Goal: Task Accomplishment & Management: Complete application form

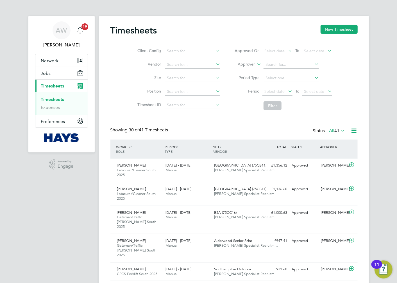
click at [249, 63] on label "Approver" at bounding box center [242, 65] width 25 height 6
click at [335, 33] on button "New Timesheet" at bounding box center [339, 29] width 37 height 9
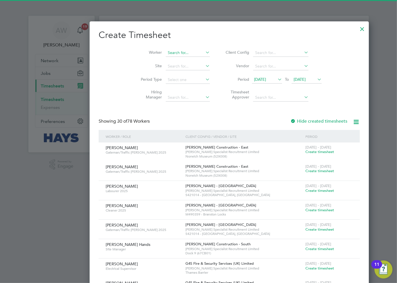
scroll to position [1159, 217]
click at [166, 51] on input at bounding box center [188, 53] width 44 height 8
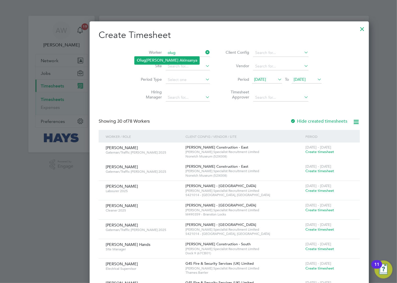
click at [156, 58] on li "Olug benga Bright Akinsanya" at bounding box center [167, 60] width 65 height 8
type input "Olugbenga Bright Akinsanya"
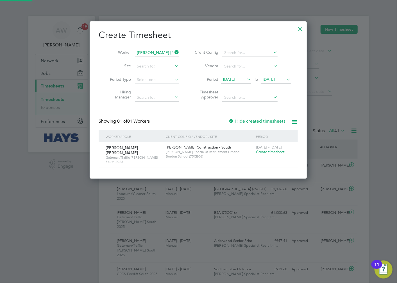
scroll to position [152, 217]
click at [269, 152] on span "Create timesheet" at bounding box center [270, 151] width 29 height 5
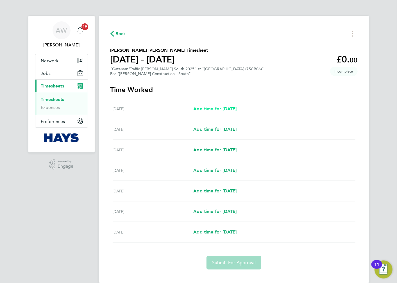
click at [237, 107] on span "Add time for Sat 16 Aug" at bounding box center [214, 108] width 43 height 5
select select "30"
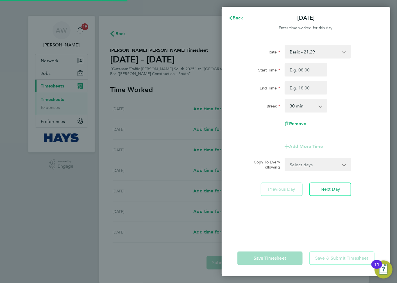
click at [311, 54] on select "Basic - 21.29 Weekday OT 45h+ - 31.01 Sat first 4h - 31.01 Sat after 4h - 40.48…" at bounding box center [314, 52] width 58 height 12
select select "30"
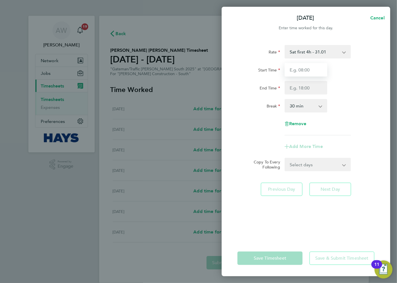
click at [301, 72] on input "Start Time" at bounding box center [306, 69] width 43 height 13
type input "07:30"
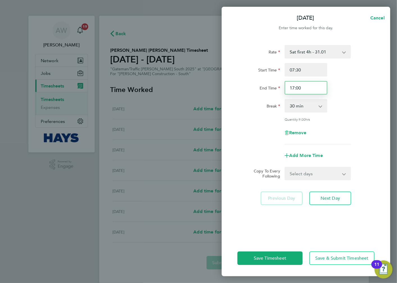
drag, startPoint x: 269, startPoint y: 90, endPoint x: 266, endPoint y: 91, distance: 2.9
click at [266, 91] on div "End Time 17:00" at bounding box center [306, 87] width 142 height 13
type input "1"
type input "12:00"
click at [355, 99] on div "Break 0 min 15 min 30 min 45 min 60 min 75 min 90 min" at bounding box center [306, 105] width 142 height 13
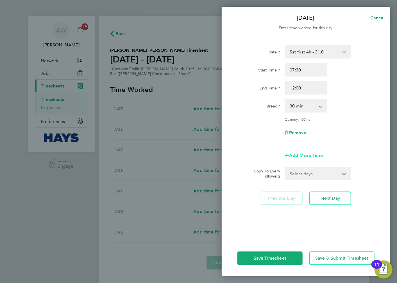
click at [313, 155] on span "Add More Time" at bounding box center [306, 155] width 34 height 5
select select "null"
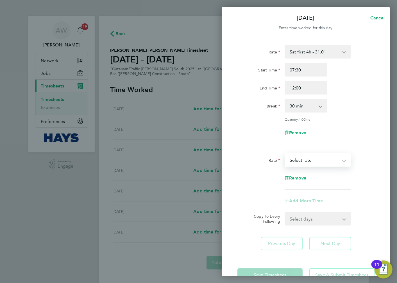
click at [313, 158] on select "Basic - 21.29 Weekday OT 45h+ - 31.01 Sat first 4h - 31.01 Sat after 4h - 40.48…" at bounding box center [314, 160] width 58 height 12
select select "30"
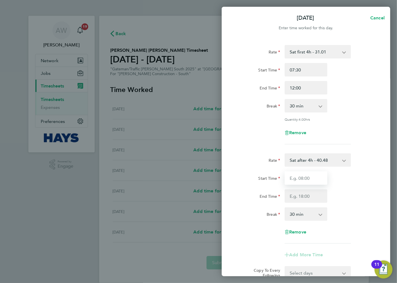
click at [314, 178] on input "Start Time" at bounding box center [306, 177] width 43 height 13
type input "12:00"
click at [316, 193] on input "End Time" at bounding box center [306, 195] width 43 height 13
type input "6"
type input "18:30"
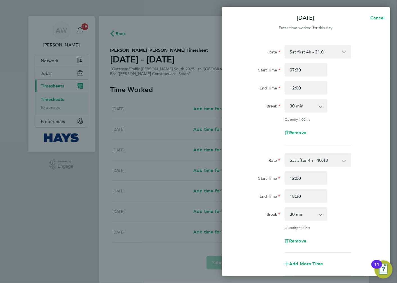
click at [366, 192] on div "End Time 18:30" at bounding box center [306, 195] width 142 height 13
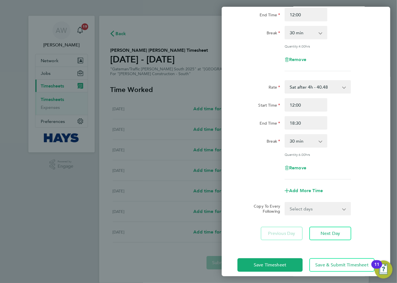
scroll to position [78, 0]
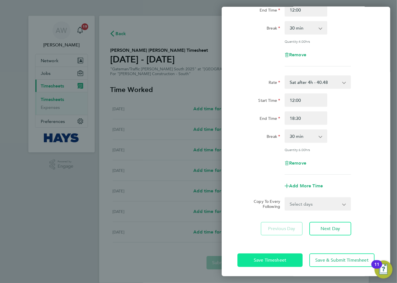
click at [293, 257] on button "Save Timesheet" at bounding box center [269, 259] width 65 height 13
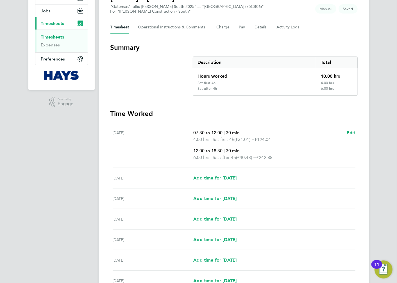
scroll to position [119, 0]
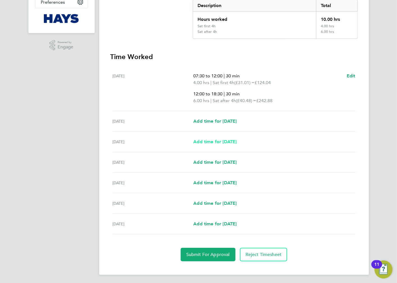
click at [227, 140] on span "Add time for Mon 18 Aug" at bounding box center [214, 141] width 43 height 5
select select "30"
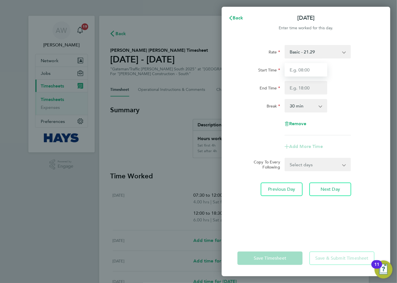
click at [315, 69] on input "Start Time" at bounding box center [306, 69] width 43 height 13
click at [324, 48] on select "Basic - 21.29 Weekday OT 45h+ - 31.01 Sat first 4h - 31.01 Sat after 4h - 40.48…" at bounding box center [314, 52] width 58 height 12
click at [361, 60] on div "Rate Basic - 21.29 Weekday OT 45h+ - 31.01 Sat first 4h - 31.01 Sat after 4h - …" at bounding box center [305, 90] width 137 height 90
click at [323, 68] on input "Start Time" at bounding box center [306, 69] width 43 height 13
type input "07:30"
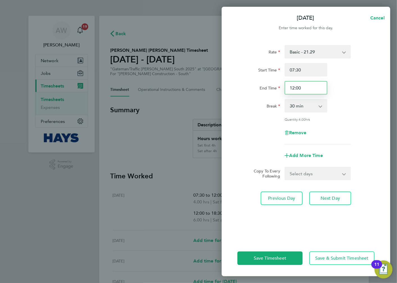
drag, startPoint x: 315, startPoint y: 88, endPoint x: 239, endPoint y: 89, distance: 75.9
click at [239, 89] on div "End Time 12:00" at bounding box center [306, 87] width 142 height 13
type input "17:00"
click at [361, 90] on div "End Time 17:00" at bounding box center [306, 87] width 142 height 13
click at [352, 104] on div "Break 0 min 15 min 30 min 45 min 60 min 75 min 90 min" at bounding box center [306, 105] width 142 height 13
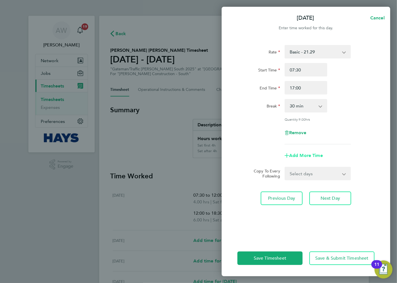
click at [308, 154] on span "Add More Time" at bounding box center [306, 155] width 34 height 5
select select "null"
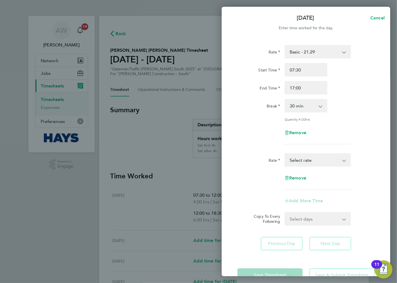
click at [307, 158] on select "Basic - 21.29 Weekday OT 45h+ - 31.01 Sat first 4h - 31.01 Sat after 4h - 40.48…" at bounding box center [314, 160] width 58 height 12
select select "30"
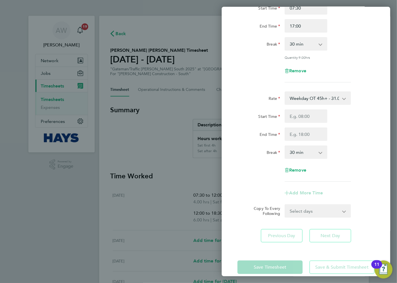
scroll to position [62, 0]
click at [308, 115] on input "Start Time" at bounding box center [306, 115] width 43 height 13
type input "17:00"
click at [356, 117] on div "Start Time 17:00" at bounding box center [306, 115] width 142 height 13
click at [315, 132] on input "End Time" at bounding box center [306, 133] width 43 height 13
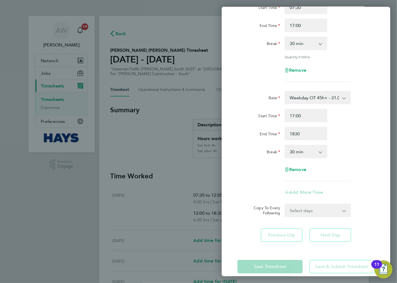
type input "18:30"
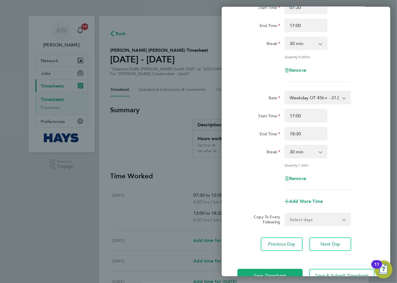
click at [370, 136] on div "End Time 18:30" at bounding box center [306, 133] width 142 height 13
click at [318, 215] on select "Select days Day Tuesday Wednesday Thursday Friday" at bounding box center [314, 219] width 59 height 12
select select "DAY"
click at [285, 213] on select "Select days Day Tuesday Wednesday Thursday Friday" at bounding box center [314, 219] width 59 height 12
select select "2025-08-22"
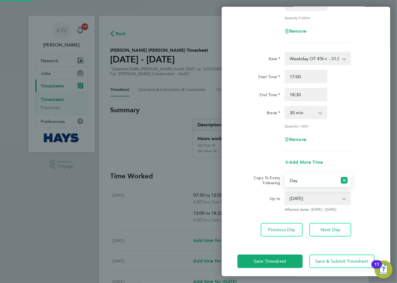
scroll to position [103, 0]
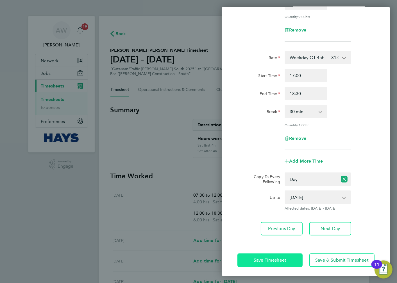
click at [284, 259] on span "Save Timesheet" at bounding box center [270, 260] width 33 height 6
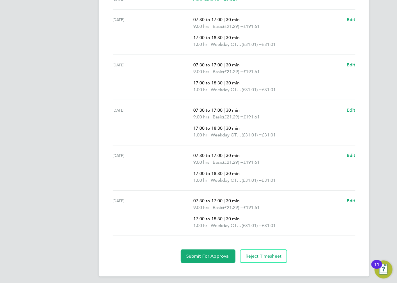
scroll to position [254, 0]
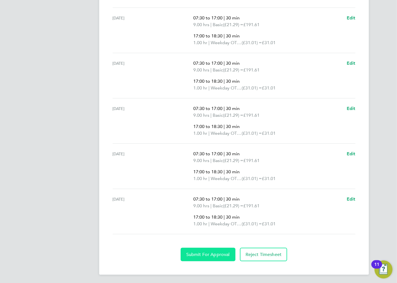
click at [205, 253] on span "Submit For Approval" at bounding box center [208, 254] width 44 height 6
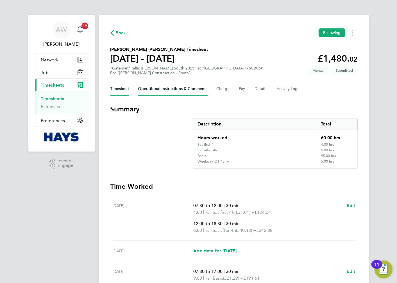
scroll to position [0, 0]
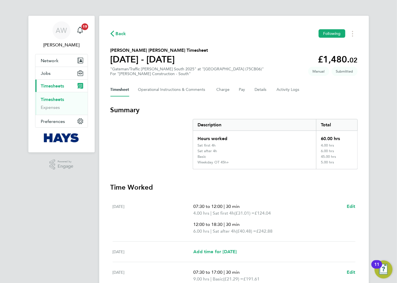
click at [54, 98] on link "Timesheets" at bounding box center [52, 99] width 23 height 5
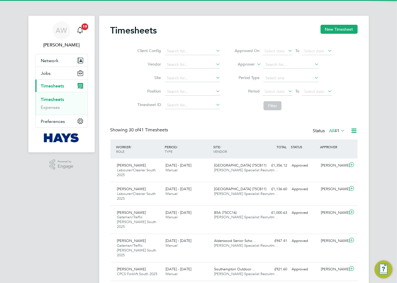
scroll to position [19, 49]
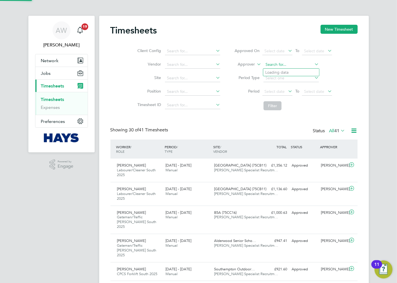
drag, startPoint x: 273, startPoint y: 65, endPoint x: 270, endPoint y: 65, distance: 3.4
click at [273, 65] on input at bounding box center [291, 65] width 55 height 8
click at [256, 64] on icon at bounding box center [256, 62] width 0 height 5
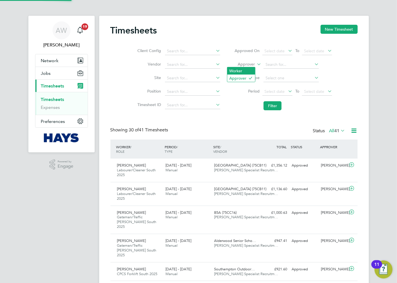
click at [244, 74] on li "Worker" at bounding box center [241, 70] width 28 height 7
click at [283, 67] on input at bounding box center [291, 65] width 55 height 8
click at [285, 70] on li "Oscar Ukwizagira" at bounding box center [291, 73] width 56 height 8
type input "Oscar Ukwizagira"
click at [280, 105] on button "Filter" at bounding box center [273, 105] width 18 height 9
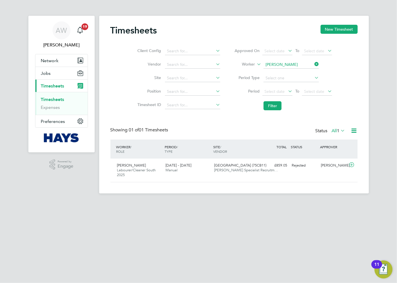
click at [354, 130] on icon at bounding box center [354, 130] width 7 height 7
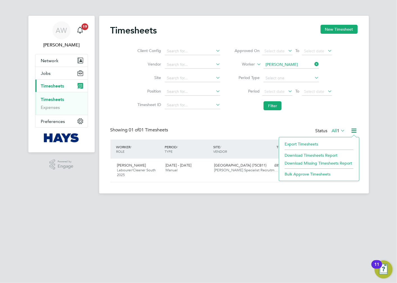
click at [354, 130] on icon at bounding box center [354, 130] width 7 height 7
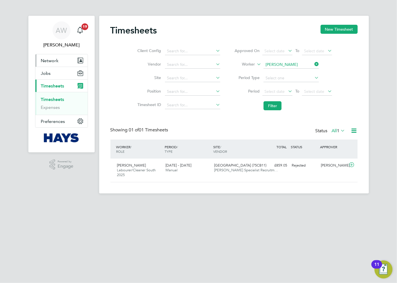
click at [56, 61] on span "Network" at bounding box center [50, 60] width 18 height 5
click at [50, 58] on span "Network" at bounding box center [50, 60] width 18 height 5
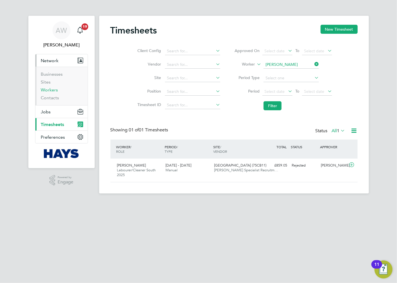
click at [52, 90] on link "Workers" at bounding box center [49, 89] width 17 height 5
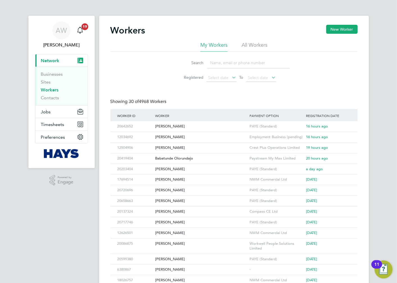
click at [242, 46] on li "All Workers" at bounding box center [255, 47] width 26 height 10
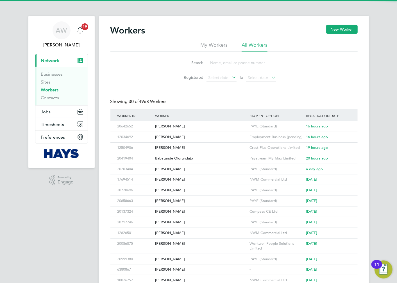
click at [225, 65] on input at bounding box center [249, 62] width 82 height 11
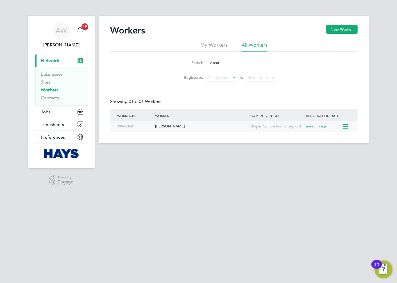
type input "oscar"
click at [224, 126] on div "Oscar Ukwizagira" at bounding box center [201, 126] width 94 height 10
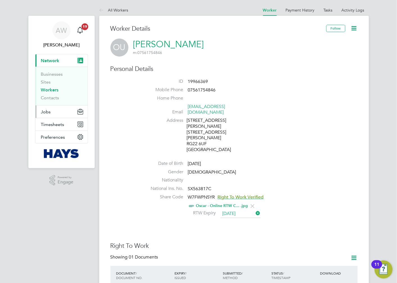
click at [53, 114] on button "Jobs" at bounding box center [61, 111] width 52 height 12
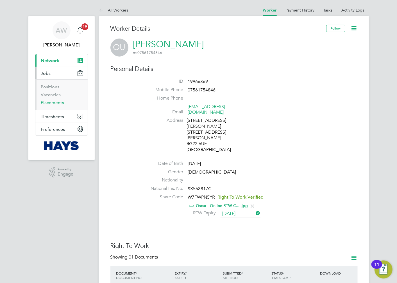
click at [56, 103] on link "Placements" at bounding box center [52, 102] width 23 height 5
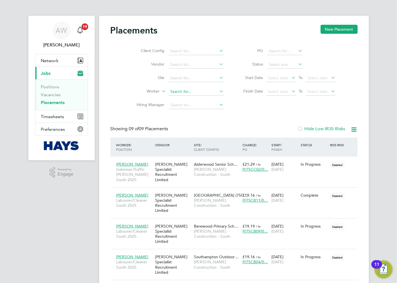
click at [179, 94] on input at bounding box center [196, 92] width 55 height 8
click at [198, 99] on li "[PERSON_NAME]" at bounding box center [196, 100] width 56 height 8
type input "[PERSON_NAME]"
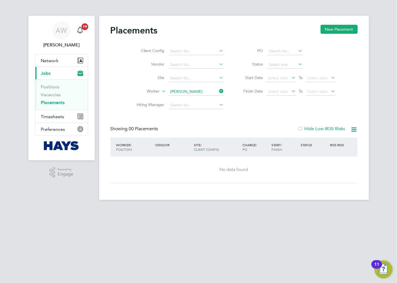
click at [301, 127] on div at bounding box center [301, 129] width 6 height 6
click at [300, 127] on div at bounding box center [301, 129] width 6 height 6
click at [356, 130] on icon at bounding box center [354, 129] width 7 height 7
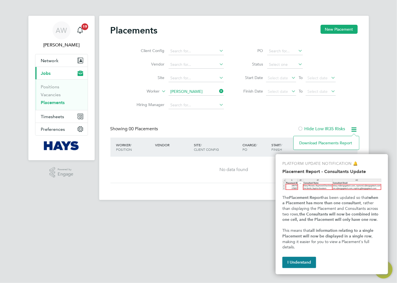
click at [355, 130] on icon at bounding box center [354, 129] width 7 height 7
click at [292, 264] on button "I Understand" at bounding box center [299, 262] width 34 height 11
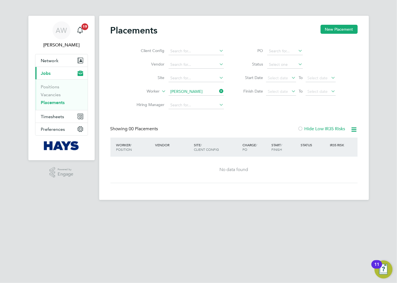
click at [135, 126] on span "00 Placements" at bounding box center [143, 129] width 29 height 6
click at [80, 133] on button "Preferences" at bounding box center [61, 129] width 52 height 12
click at [108, 118] on div "Placements New Placement Client Config Vendor Site Worker Oscar Ukwizagira Hiri…" at bounding box center [234, 108] width 270 height 184
click at [199, 48] on input at bounding box center [196, 51] width 55 height 8
click at [214, 49] on input at bounding box center [196, 51] width 55 height 8
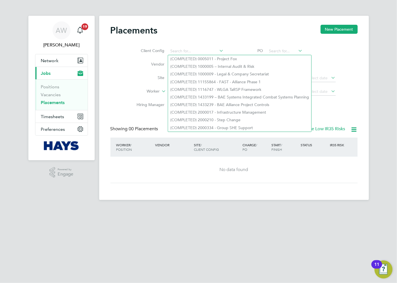
click at [210, 8] on app-barbie "Placements New Placement Client Config Vendor Site Worker Oscar Ukwizagira Hiri…" at bounding box center [234, 100] width 270 height 200
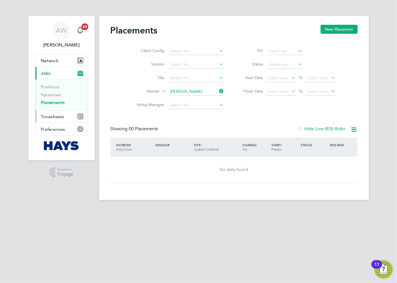
click at [62, 118] on span "Timesheets" at bounding box center [52, 116] width 23 height 5
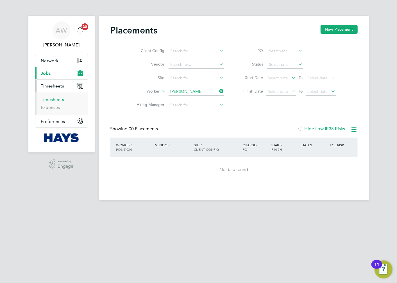
click at [51, 98] on link "Timesheets" at bounding box center [52, 99] width 23 height 5
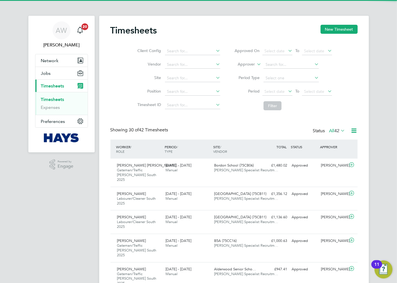
scroll to position [19, 49]
click at [249, 64] on label "Approver" at bounding box center [242, 65] width 25 height 6
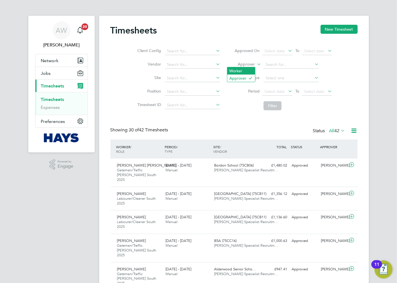
click at [247, 71] on li "Worker" at bounding box center [241, 70] width 28 height 7
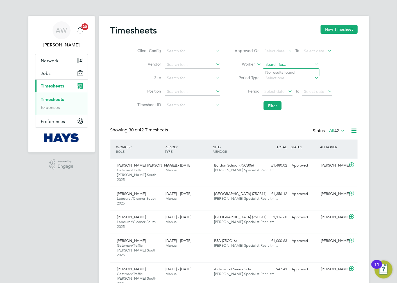
click at [279, 64] on input at bounding box center [291, 65] width 55 height 8
click at [285, 78] on li "Christine Adams" at bounding box center [297, 80] width 69 height 8
type input "Christine Adams"
click at [280, 106] on button "Filter" at bounding box center [273, 105] width 18 height 9
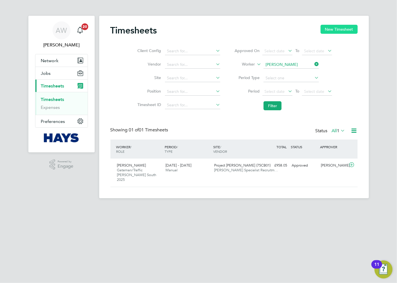
click at [334, 31] on button "New Timesheet" at bounding box center [339, 29] width 37 height 9
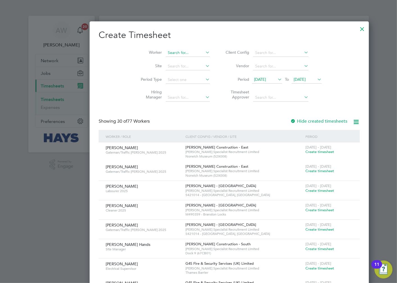
click at [166, 51] on input at bounding box center [188, 53] width 44 height 8
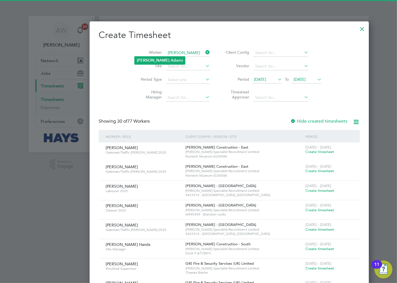
click at [151, 59] on b "Christine" at bounding box center [153, 60] width 33 height 5
type input "Christine Adams"
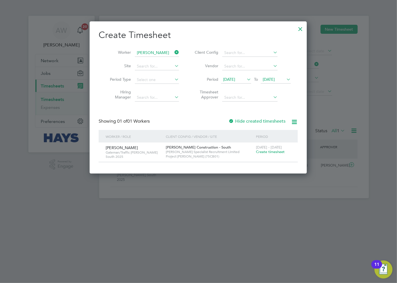
click at [266, 155] on div "16 - 22 Aug 2025 Create timesheet" at bounding box center [274, 149] width 38 height 15
click at [266, 154] on div "16 - 22 Aug 2025 Create timesheet" at bounding box center [274, 149] width 38 height 15
click at [265, 152] on span "Create timesheet" at bounding box center [270, 151] width 29 height 5
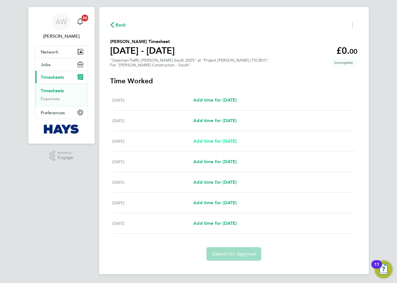
click at [201, 138] on link "Add time for Mon 18 Aug" at bounding box center [214, 141] width 43 height 7
select select "30"
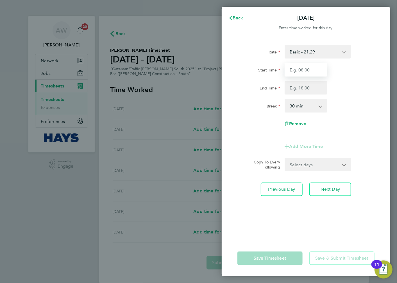
click at [307, 64] on input "Start Time" at bounding box center [306, 69] width 43 height 13
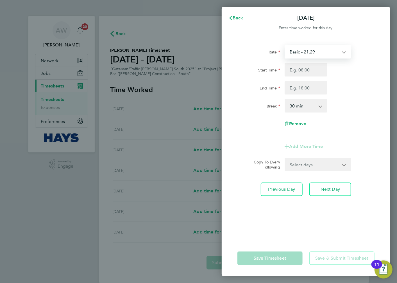
click at [312, 50] on select "Basic - 21.29 Weekday OT 45h+ - 31.01 Sat first 4h - 31.01 Sat after 4h - 40.48…" at bounding box center [314, 52] width 58 height 12
drag, startPoint x: 375, startPoint y: 62, endPoint x: 367, endPoint y: 62, distance: 8.1
click at [375, 62] on div "Rate Basic - 21.29 Weekday OT 45h+ - 31.01 Sat first 4h - 31.01 Sat after 4h - …" at bounding box center [306, 139] width 169 height 202
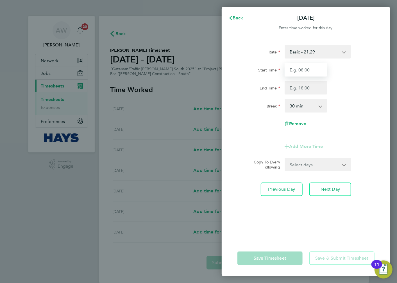
click at [310, 67] on input "Start Time" at bounding box center [306, 69] width 43 height 13
type input "07:30"
type input "17:00"
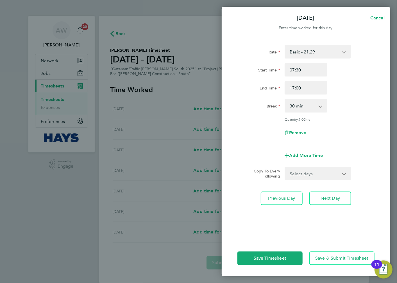
click at [352, 78] on div "Start Time 07:30 End Time 17:00" at bounding box center [306, 78] width 142 height 31
click at [294, 175] on select "Select days Day Tuesday Wednesday Thursday Friday" at bounding box center [314, 173] width 59 height 12
select select "DAY"
click at [285, 167] on select "Select days Day Tuesday Wednesday Thursday Friday" at bounding box center [314, 173] width 59 height 12
select select "2025-08-22"
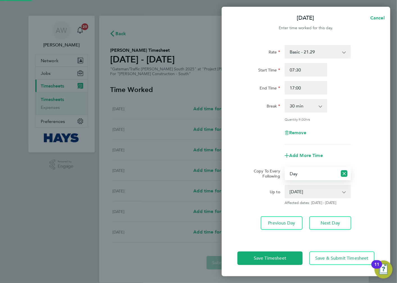
click at [346, 128] on div "Remove" at bounding box center [306, 132] width 142 height 13
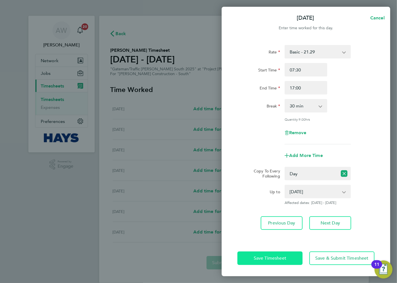
click at [290, 255] on button "Save Timesheet" at bounding box center [269, 257] width 65 height 13
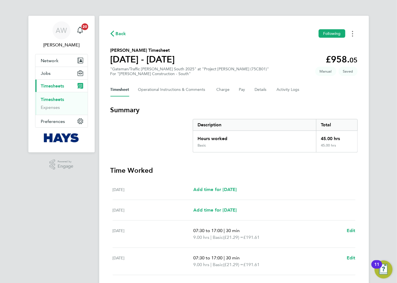
click at [351, 31] on button "Timesheets Menu" at bounding box center [353, 33] width 10 height 9
click at [169, 90] on Comments-tab "Operational Instructions & Comments" at bounding box center [172, 89] width 69 height 13
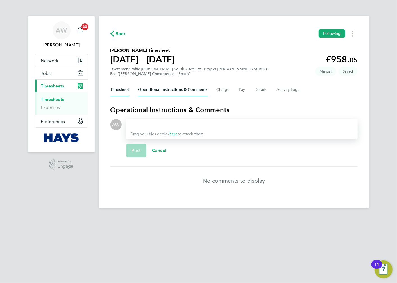
click at [122, 91] on button "Timesheet" at bounding box center [119, 89] width 19 height 13
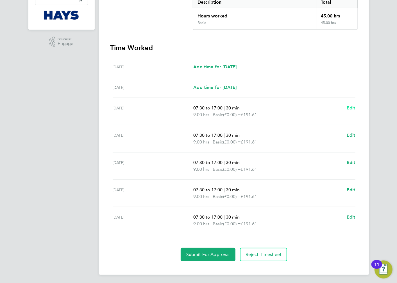
click at [350, 105] on span "Edit" at bounding box center [351, 107] width 9 height 5
select select "30"
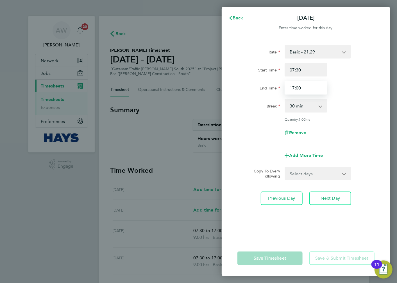
click at [312, 87] on input "17:00" at bounding box center [306, 87] width 43 height 13
drag, startPoint x: 312, startPoint y: 87, endPoint x: 286, endPoint y: 86, distance: 26.4
click at [286, 86] on input "17:00" at bounding box center [306, 87] width 43 height 13
type input "18:00"
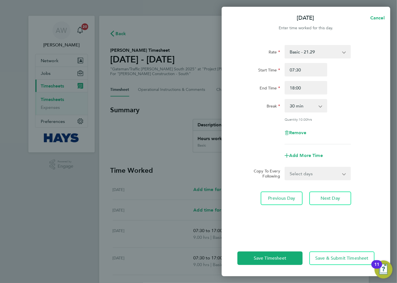
click at [359, 78] on div "Start Time 07:30 End Time 18:00" at bounding box center [306, 78] width 142 height 31
click at [336, 196] on span "Next Day" at bounding box center [330, 198] width 19 height 6
select select "30"
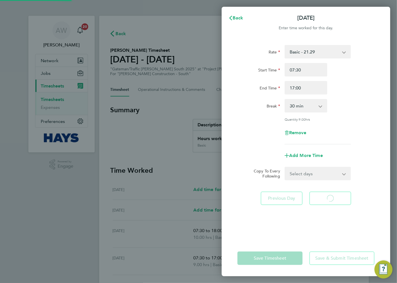
select select "30"
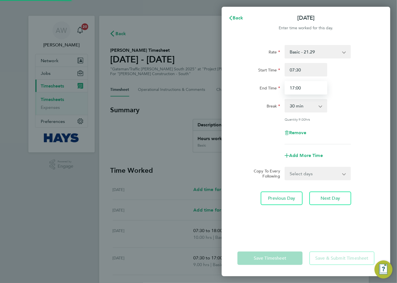
click at [309, 89] on input "17:00" at bounding box center [306, 87] width 43 height 13
drag, startPoint x: 311, startPoint y: 88, endPoint x: 227, endPoint y: 88, distance: 83.7
click at [227, 88] on div "Rate Basic - 21.29 Weekday OT 45h+ - 31.01 Sat first 4h - 31.01 Sat after 4h - …" at bounding box center [306, 139] width 169 height 202
type input "18:00"
click at [354, 84] on div "End Time 18:00" at bounding box center [306, 87] width 142 height 13
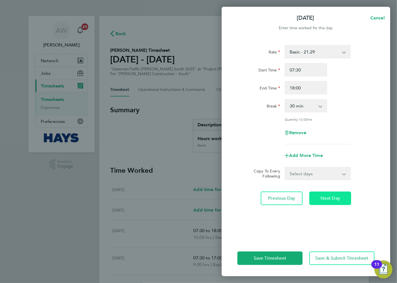
click at [343, 192] on button "Next Day" at bounding box center [330, 197] width 42 height 13
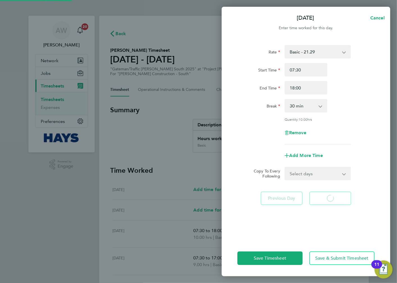
select select "30"
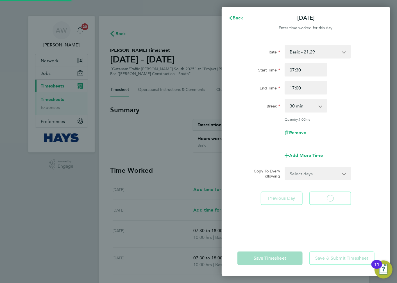
select select "30"
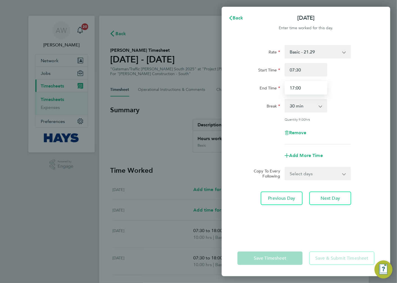
drag, startPoint x: 309, startPoint y: 89, endPoint x: 252, endPoint y: 87, distance: 57.3
click at [252, 87] on div "End Time 17:00" at bounding box center [306, 87] width 142 height 13
type input "18:00"
click at [361, 82] on div "End Time 18:00" at bounding box center [306, 87] width 142 height 13
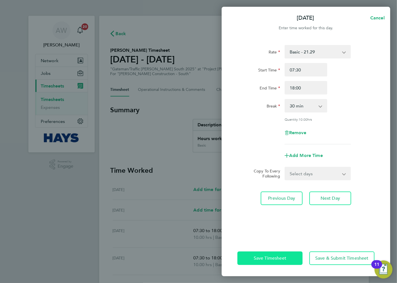
click at [283, 257] on span "Save Timesheet" at bounding box center [270, 258] width 33 height 6
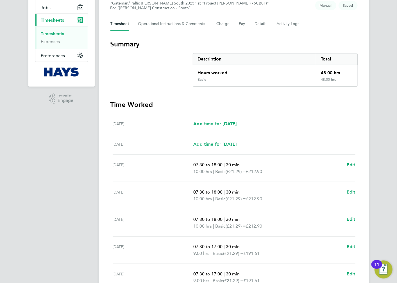
scroll to position [122, 0]
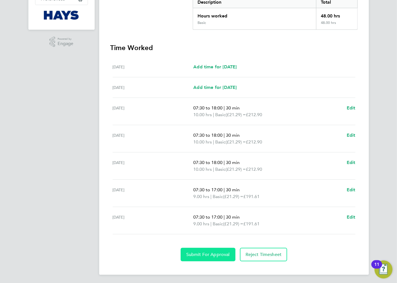
click at [226, 256] on button "Submit For Approval" at bounding box center [208, 254] width 55 height 13
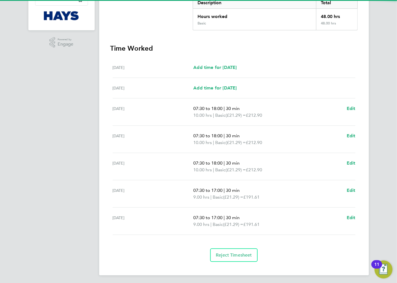
scroll to position [28, 0]
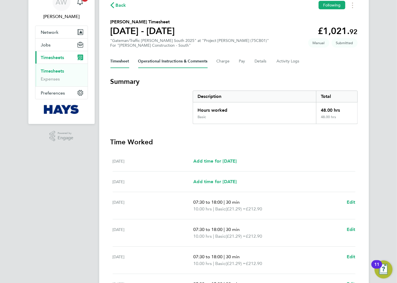
click at [152, 65] on Comments-tab "Operational Instructions & Comments" at bounding box center [172, 61] width 69 height 13
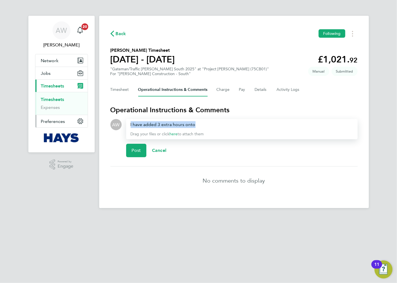
drag, startPoint x: 197, startPoint y: 123, endPoint x: 71, endPoint y: 122, distance: 126.1
click at [72, 122] on div "AW Alan Watts Notifications 20 Applications: Network Businesses Sites Workers C…" at bounding box center [198, 108] width 397 height 217
click at [112, 87] on button "Timesheet" at bounding box center [119, 89] width 19 height 13
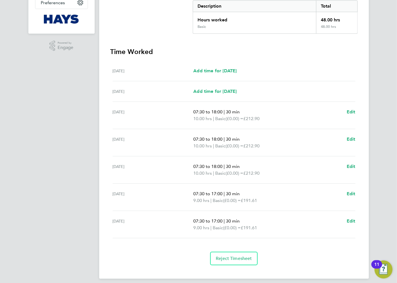
scroll to position [122, 0]
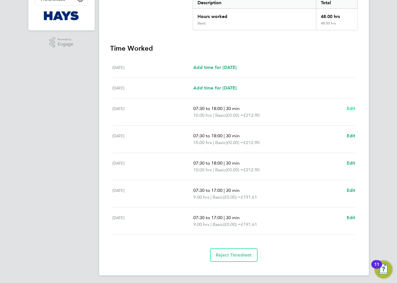
click at [351, 109] on span "Edit" at bounding box center [351, 108] width 9 height 5
select select "30"
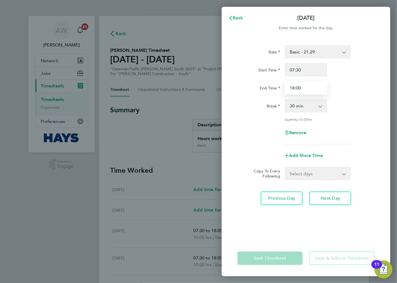
drag, startPoint x: 315, startPoint y: 87, endPoint x: 271, endPoint y: 87, distance: 43.3
click at [271, 87] on div "End Time 18:00" at bounding box center [306, 87] width 142 height 13
type input "17:00"
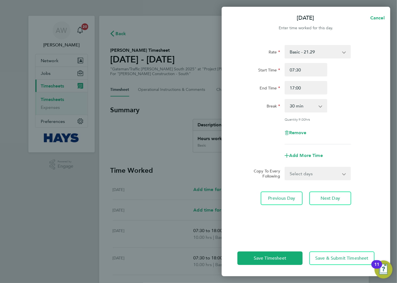
click at [353, 85] on div "End Time 17:00" at bounding box center [306, 87] width 142 height 13
click at [312, 153] on span "Add More Time" at bounding box center [306, 155] width 34 height 5
select select "null"
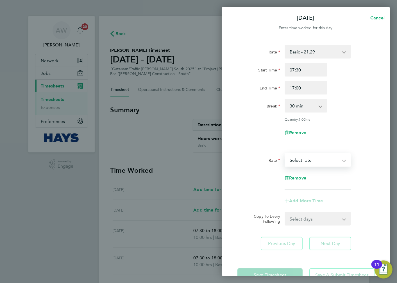
click at [313, 160] on select "Basic - 21.29 Weekday OT 45h+ - 31.01 Sat first 4h - 31.01 Sat after 4h - 40.48…" at bounding box center [314, 160] width 58 height 12
select select "30"
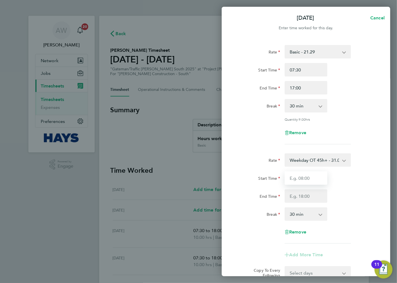
click at [311, 181] on input "Start Time" at bounding box center [306, 177] width 43 height 13
type input "17:00"
click at [310, 193] on input "End Time" at bounding box center [306, 195] width 43 height 13
type input "18:30"
click at [344, 202] on div "End Time 18:30" at bounding box center [306, 195] width 142 height 13
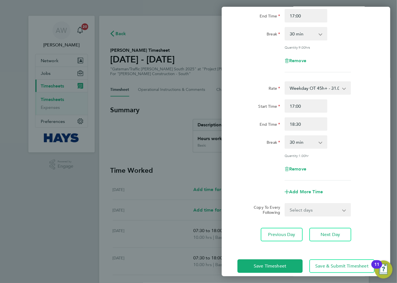
scroll to position [78, 0]
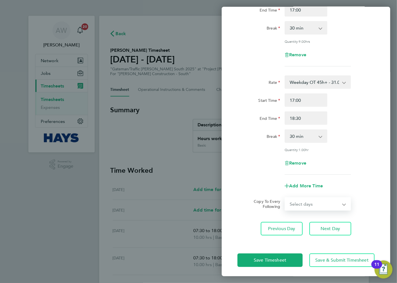
click at [323, 200] on select "Select days Day Tuesday Wednesday Thursday Friday" at bounding box center [314, 204] width 59 height 12
select select "TUE"
click at [285, 198] on select "Select days Day Tuesday Wednesday Thursday Friday" at bounding box center [314, 204] width 59 height 12
select select "2025-08-22"
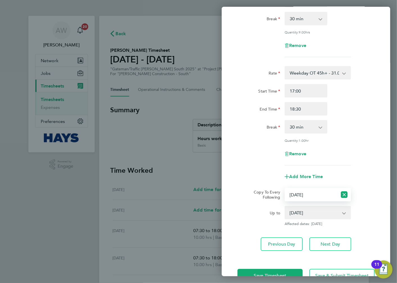
scroll to position [103, 0]
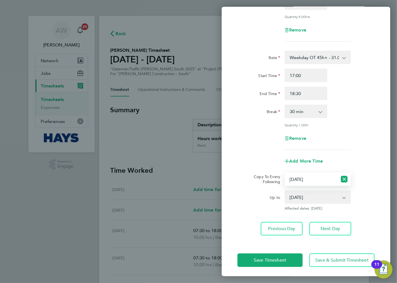
click at [343, 194] on select "19 Aug 2025 20 Aug 2025 21 Aug 2025 22 Aug 2025" at bounding box center [314, 197] width 58 height 12
click at [328, 178] on select "Select days Day Tuesday Wednesday Thursday Friday" at bounding box center [311, 179] width 52 height 12
select select "DAY"
click at [285, 173] on select "Select days Day Tuesday Wednesday Thursday Friday" at bounding box center [311, 179] width 52 height 12
click at [321, 196] on select "19 Aug 2025 20 Aug 2025 21 Aug 2025 22 Aug 2025" at bounding box center [314, 197] width 58 height 12
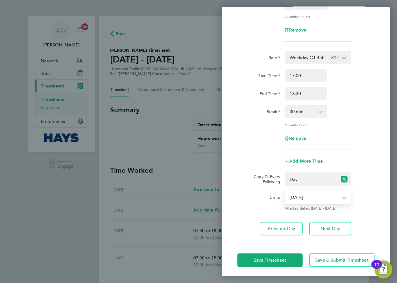
select select "2025-08-20"
click at [285, 191] on select "19 Aug 2025 20 Aug 2025 21 Aug 2025 22 Aug 2025" at bounding box center [314, 197] width 58 height 12
click at [285, 262] on button "Save Timesheet" at bounding box center [269, 259] width 65 height 13
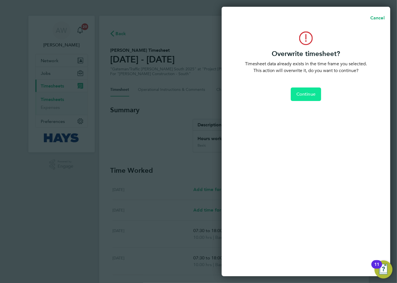
click at [305, 98] on button "Continue" at bounding box center [306, 93] width 30 height 13
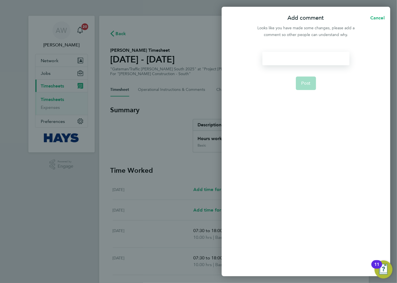
click at [317, 52] on div at bounding box center [305, 58] width 87 height 13
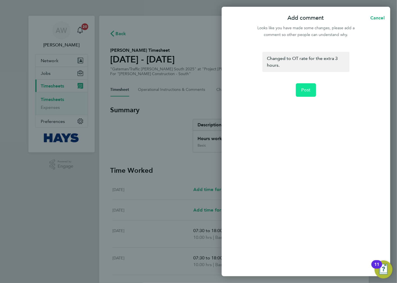
click at [307, 87] on button "Post" at bounding box center [306, 89] width 21 height 13
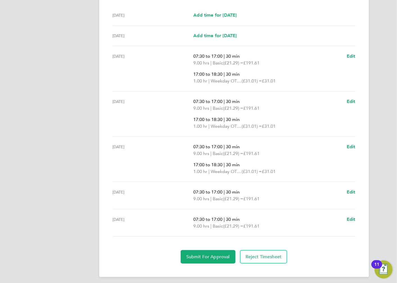
scroll to position [182, 0]
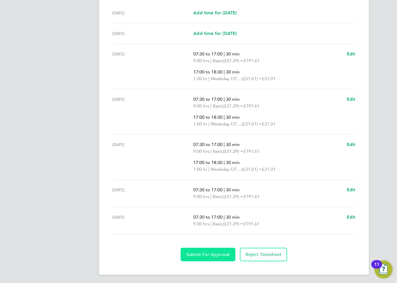
click at [217, 254] on span "Submit For Approval" at bounding box center [208, 254] width 44 height 6
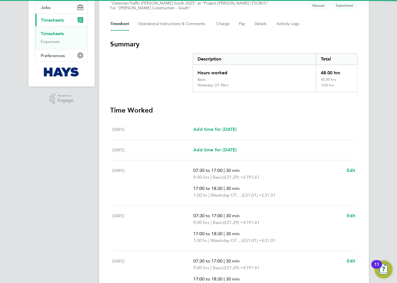
scroll to position [57, 0]
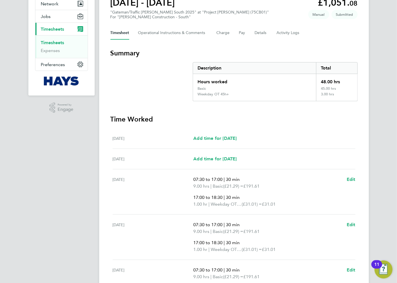
click at [61, 43] on link "Timesheets" at bounding box center [52, 42] width 23 height 5
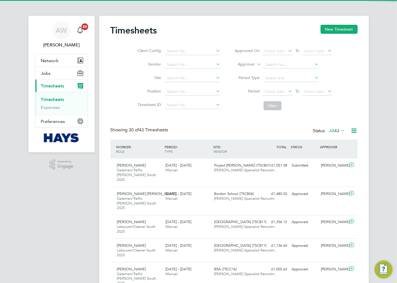
scroll to position [19, 49]
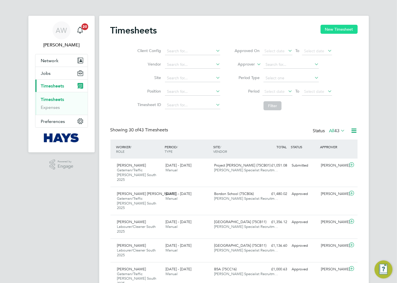
click at [327, 31] on button "New Timesheet" at bounding box center [339, 29] width 37 height 9
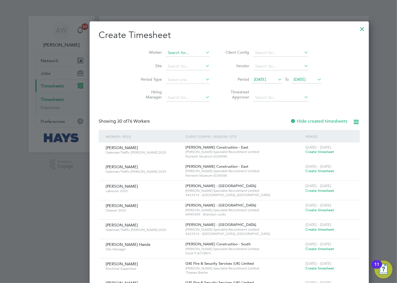
click at [166, 50] on input at bounding box center [188, 53] width 44 height 8
click at [164, 68] on li "Bradley H ill" at bounding box center [157, 68] width 45 height 8
type input "Bradley Hill"
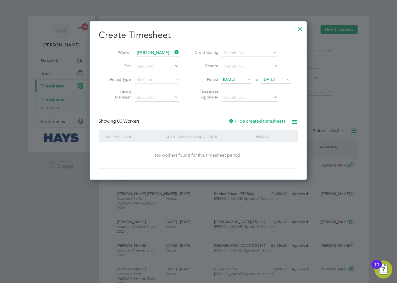
click at [233, 119] on div at bounding box center [231, 122] width 6 height 6
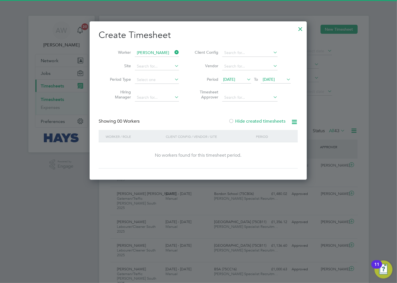
click at [285, 79] on icon at bounding box center [285, 79] width 0 height 8
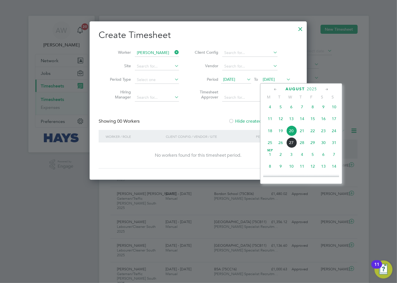
click at [312, 131] on span "22" at bounding box center [312, 130] width 11 height 11
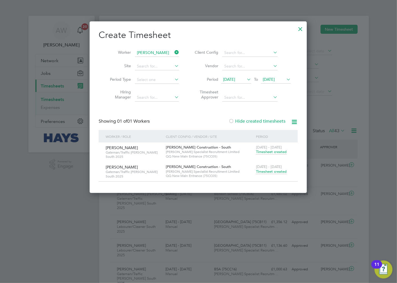
click at [260, 172] on span "Timesheet created" at bounding box center [271, 171] width 31 height 5
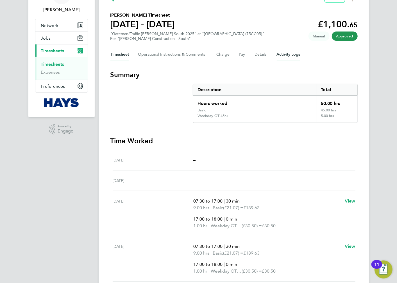
click at [287, 55] on Logs-tab "Activity Logs" at bounding box center [289, 54] width 24 height 13
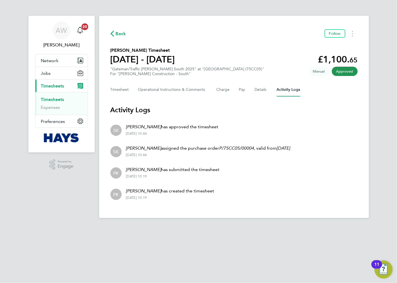
click at [58, 99] on link "Timesheets" at bounding box center [52, 99] width 23 height 5
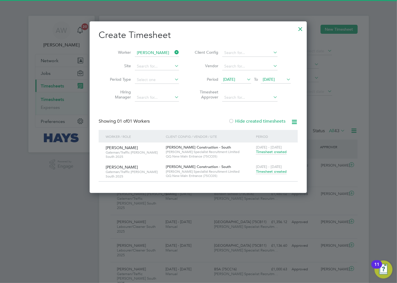
scroll to position [19, 49]
click at [173, 51] on icon at bounding box center [173, 52] width 0 height 8
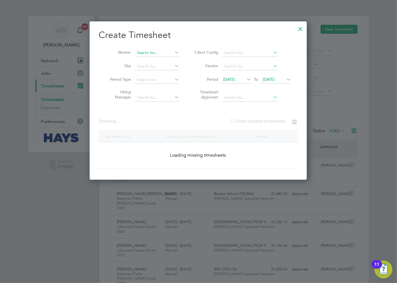
click at [162, 52] on input at bounding box center [157, 53] width 44 height 8
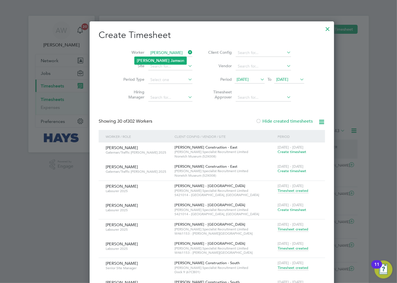
click at [158, 59] on li "Carl Jams on" at bounding box center [161, 61] width 52 height 8
type input "Carl Jamson"
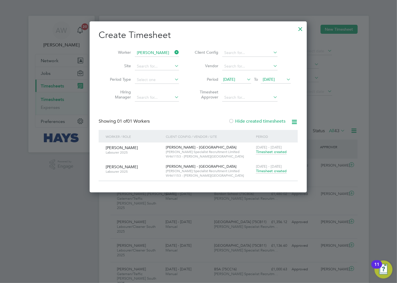
click at [250, 171] on span "Hays Specialist Recruitment Limited" at bounding box center [209, 171] width 87 height 4
click at [273, 170] on span "Timesheet created" at bounding box center [271, 170] width 31 height 5
